Goal: Information Seeking & Learning: Understand process/instructions

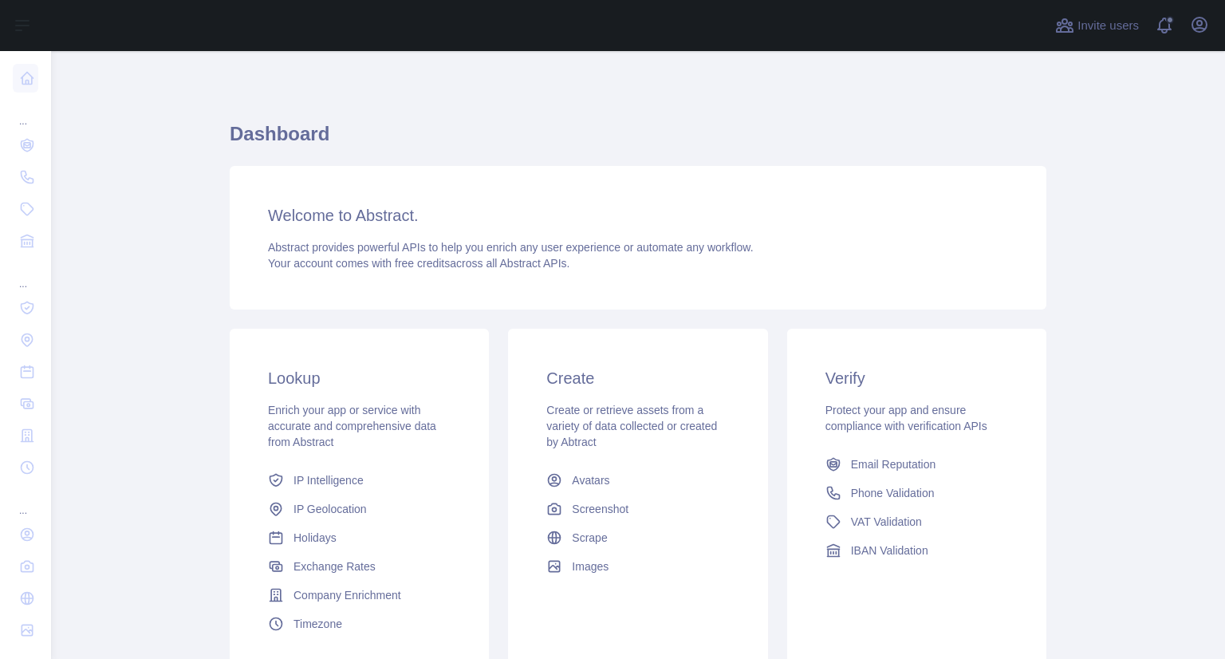
drag, startPoint x: 371, startPoint y: 231, endPoint x: 433, endPoint y: 182, distance: 79.5
click at [371, 231] on div "Welcome to Abstract. Abstract provides powerful APIs to help you enrich any use…" at bounding box center [638, 238] width 817 height 144
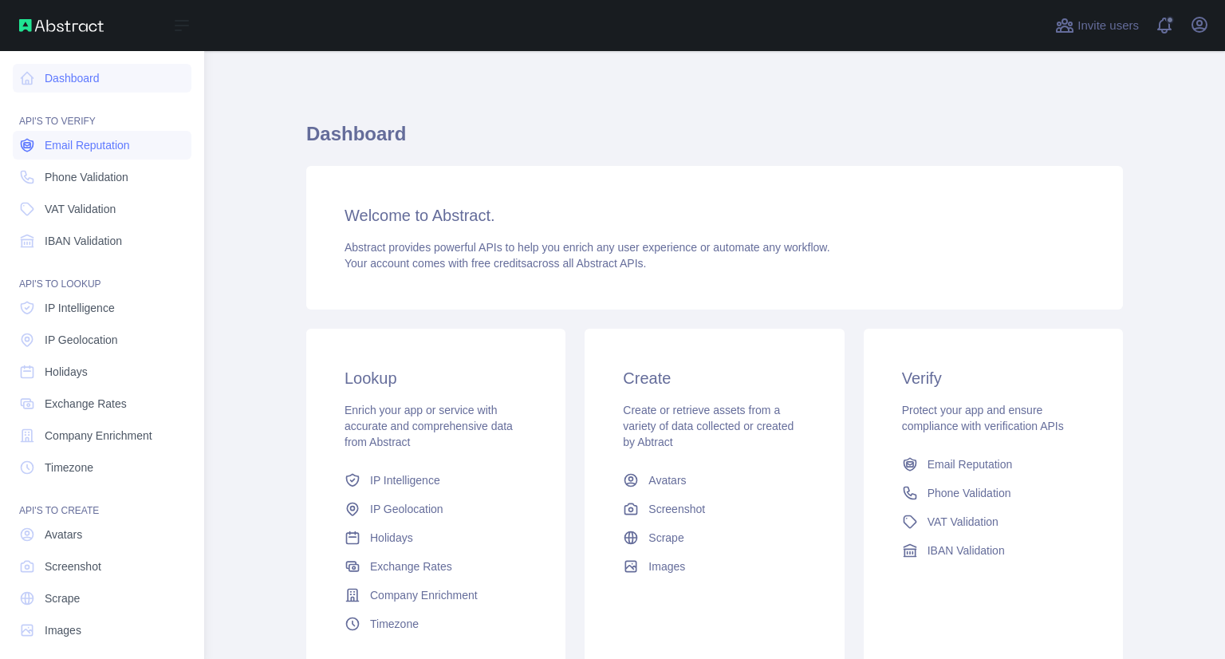
click at [85, 157] on link "Email Reputation" at bounding box center [102, 145] width 179 height 29
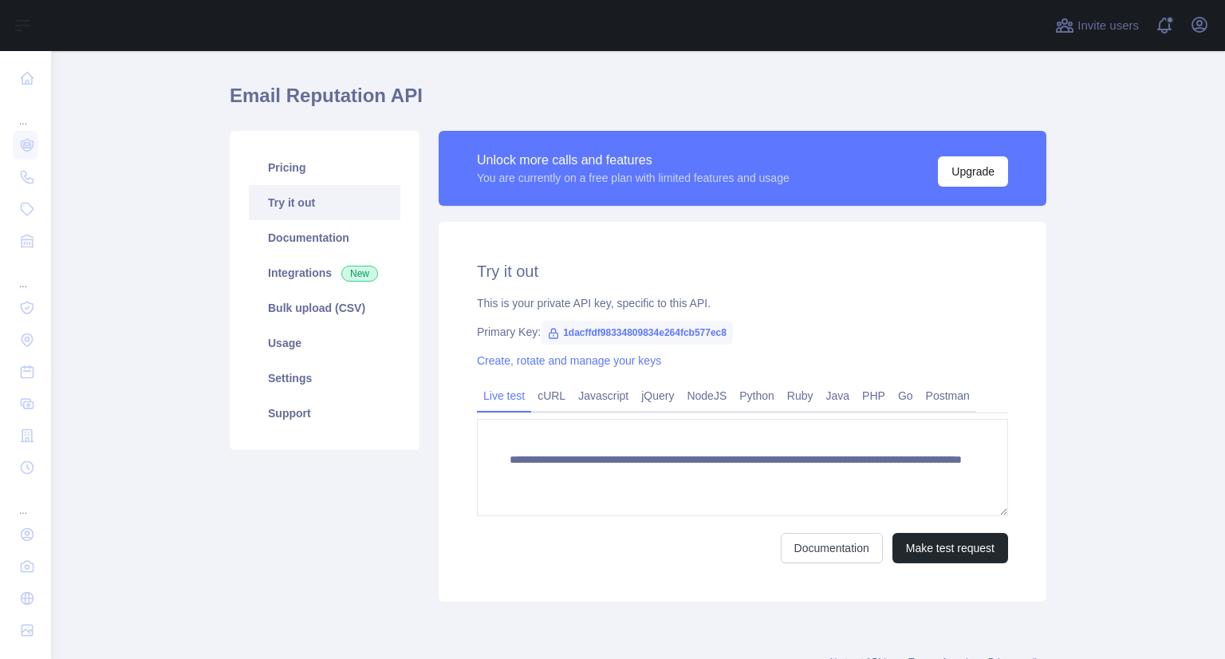
scroll to position [98, 0]
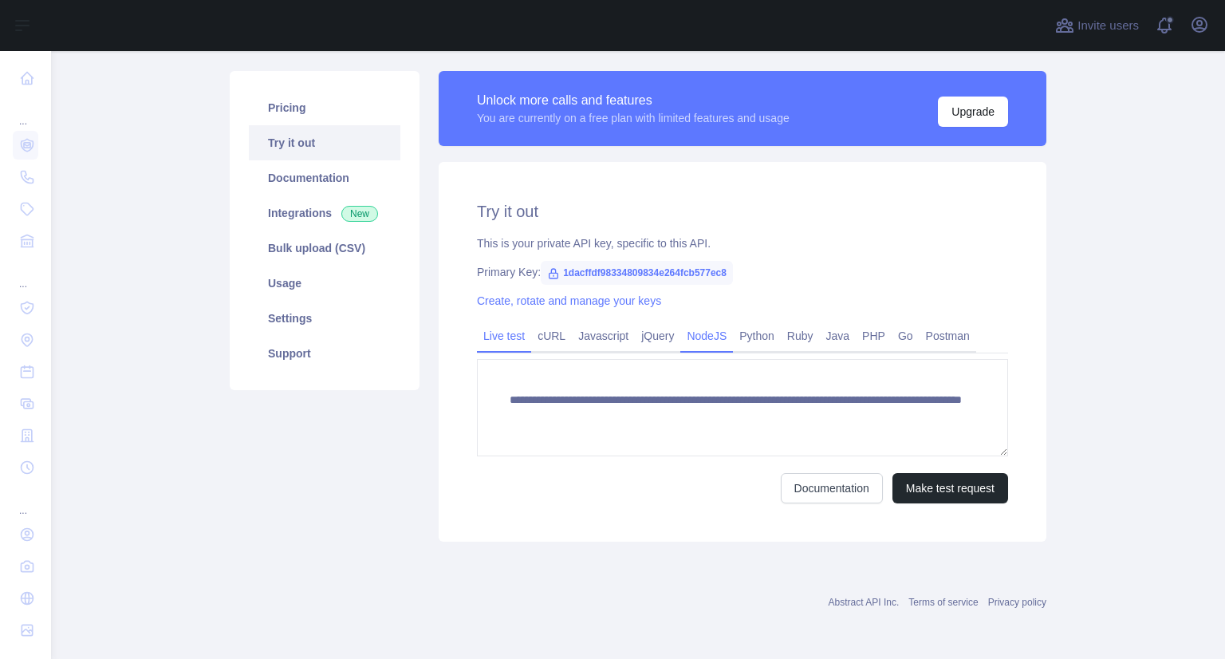
click at [688, 333] on link "NodeJS" at bounding box center [706, 336] width 53 height 26
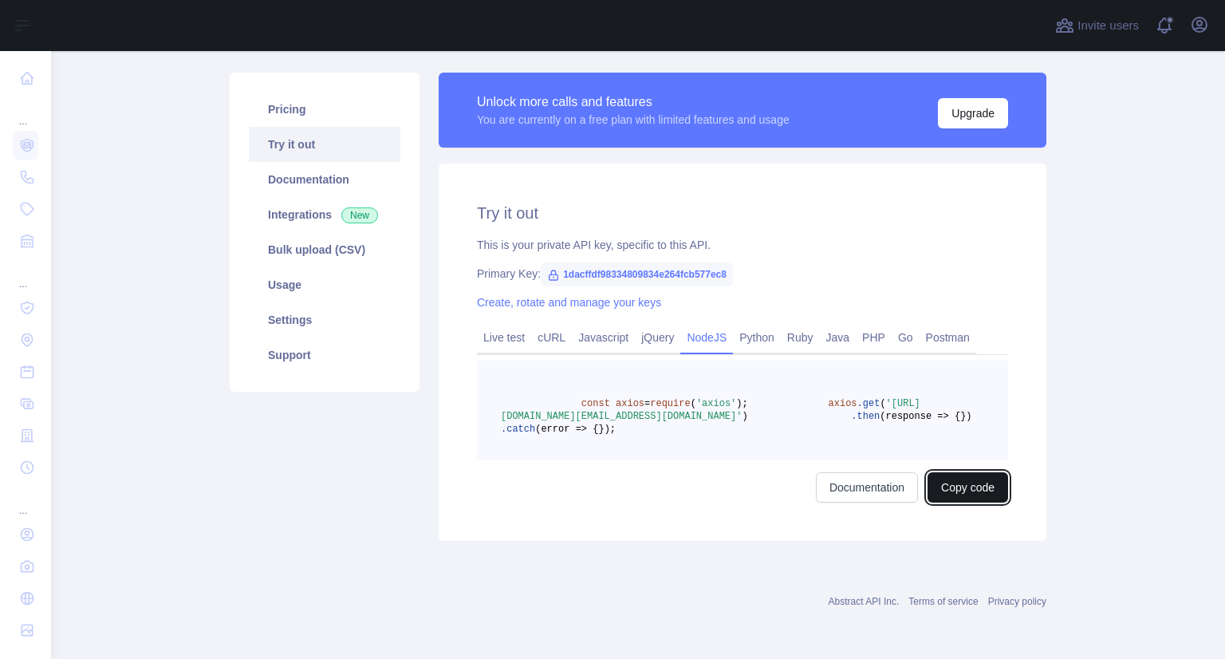
click at [964, 502] on button "Copy code" at bounding box center [968, 487] width 81 height 30
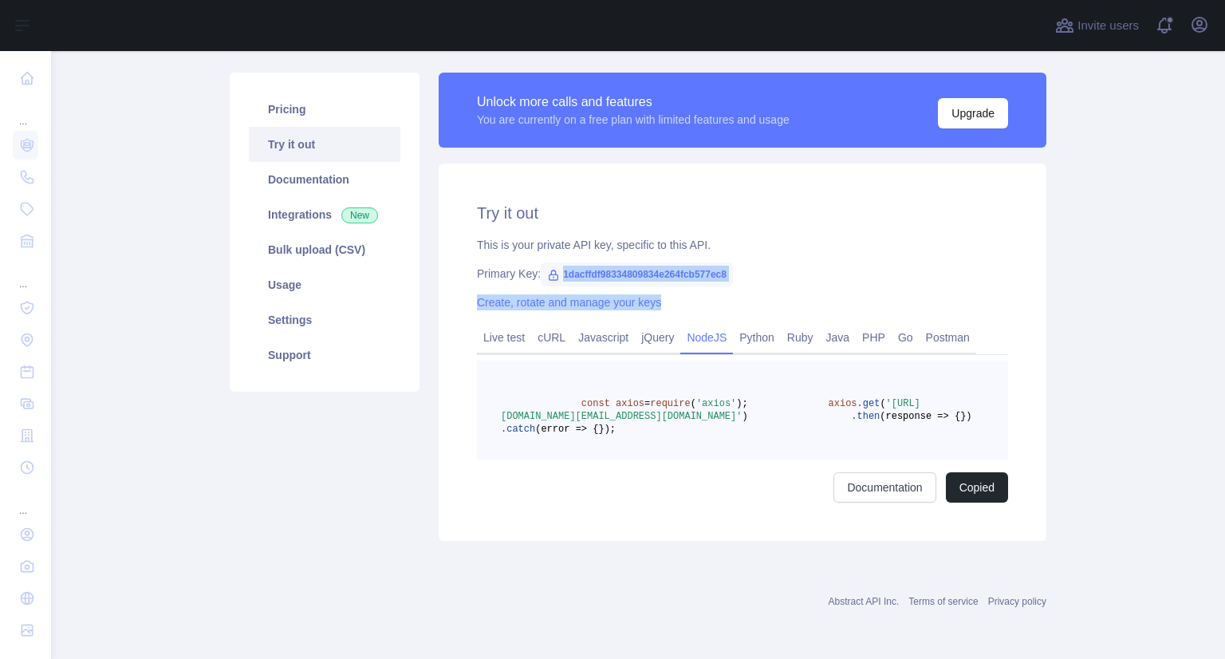
drag, startPoint x: 556, startPoint y: 274, endPoint x: 743, endPoint y: 285, distance: 187.8
click at [743, 285] on div "Try it out This is your private API key, specific to this API. Primary Key: 1da…" at bounding box center [743, 352] width 608 height 377
drag, startPoint x: 555, startPoint y: 272, endPoint x: 737, endPoint y: 275, distance: 181.9
click at [737, 275] on div "Primary Key: 1dacffdf98334809834e264fcb577ec8" at bounding box center [742, 274] width 531 height 16
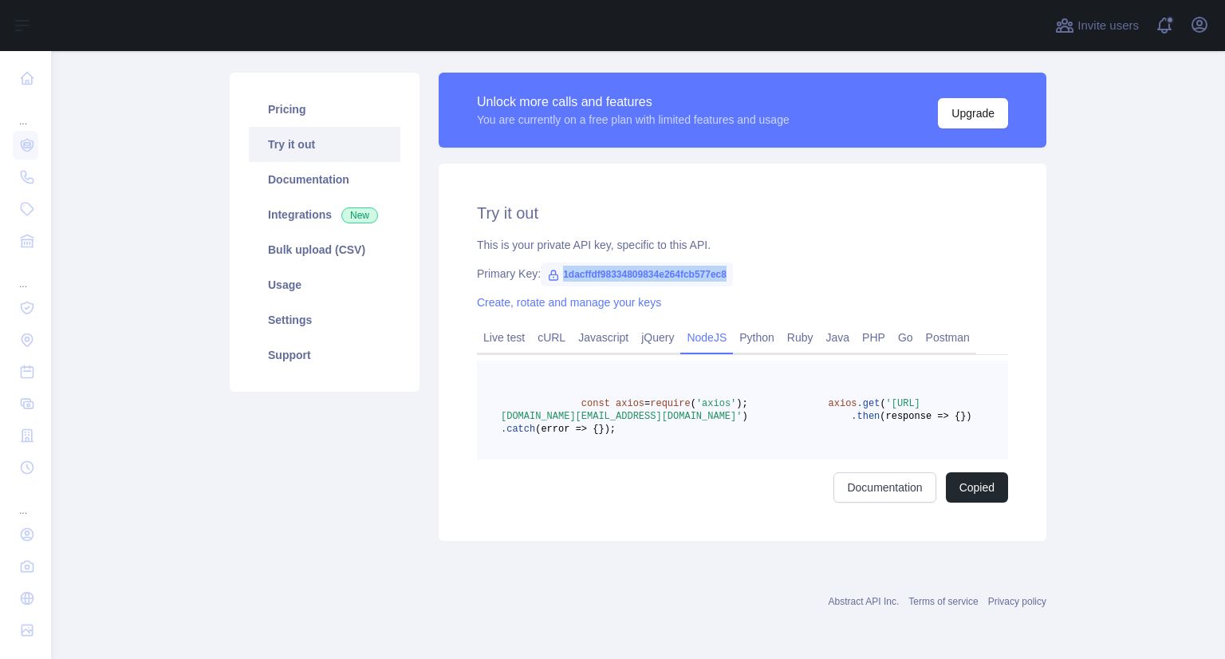
copy span "1dacffdf98334809834e264fcb577ec8"
